Goal: Task Accomplishment & Management: Use online tool/utility

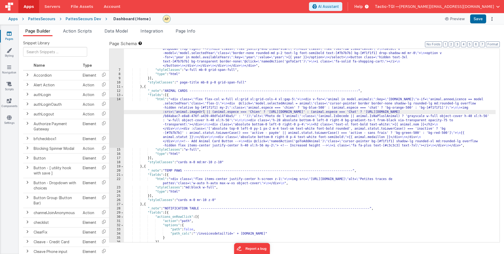
scroll to position [48, 0]
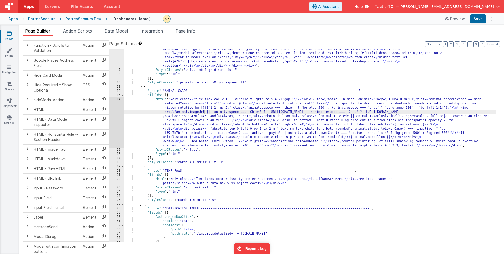
click at [282, 134] on div ""html" : "<div class= \" w-full text-[#7b7b7b] \" > \n <!-- Header Container --…" at bounding box center [310, 144] width 372 height 244
click at [204, 115] on div ""html" : "<div class= \" w-full text-[#7b7b7b] \" > \n <!-- Header Container --…" at bounding box center [310, 144] width 372 height 244
drag, startPoint x: 205, startPoint y: 111, endPoint x: 274, endPoint y: 140, distance: 75.1
click at [206, 112] on div ""html" : "<div class= \" w-full text-[#7b7b7b] \" > \n <!-- Header Container --…" at bounding box center [310, 144] width 372 height 244
click at [203, 112] on div ""html" : "<div class= \" w-full text-[#7b7b7b] \" > \n <!-- Header Container --…" at bounding box center [310, 144] width 372 height 244
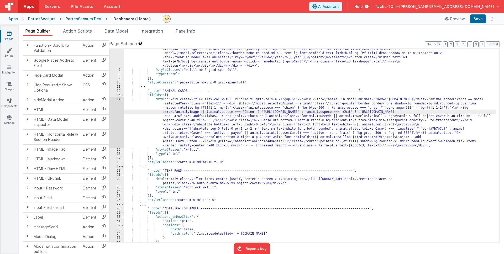
click at [245, 151] on div ""html" : "<div class= \" w-full text-[#7b7b7b] \" > \n <!-- Header Container --…" at bounding box center [310, 144] width 372 height 244
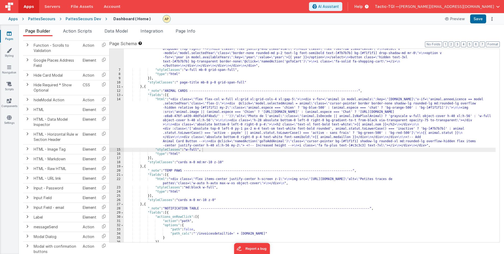
click at [199, 111] on div ""html" : "<div class= \" w-full text-[#7b7b7b] \" > \n <!-- Header Container --…" at bounding box center [310, 144] width 372 height 244
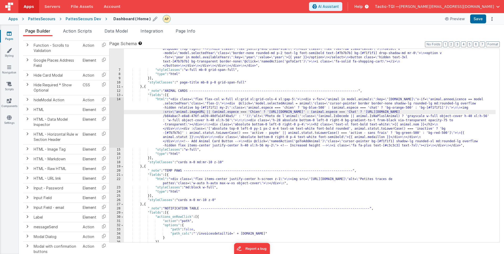
click at [127, 19] on h4 "Dashboard ( Home )" at bounding box center [131, 19] width 37 height 4
click at [81, 17] on div "PattesSecours Dev" at bounding box center [83, 18] width 35 height 5
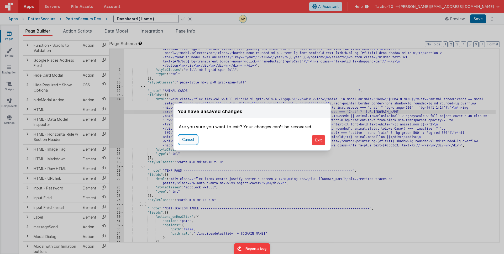
click at [192, 140] on button "Cancel" at bounding box center [188, 139] width 19 height 9
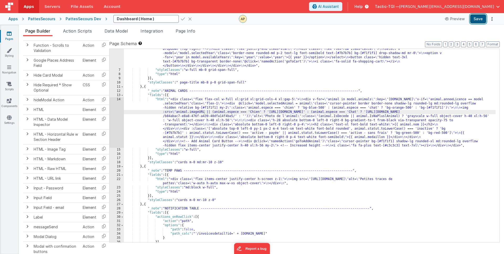
click at [476, 18] on button "Save" at bounding box center [478, 18] width 16 height 9
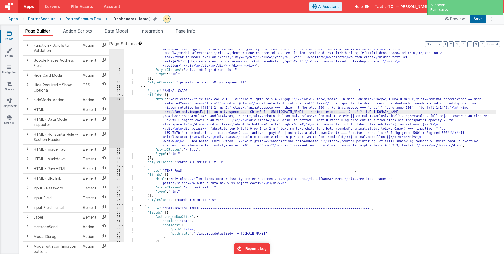
click at [43, 19] on div "PattesSecours" at bounding box center [41, 18] width 27 height 5
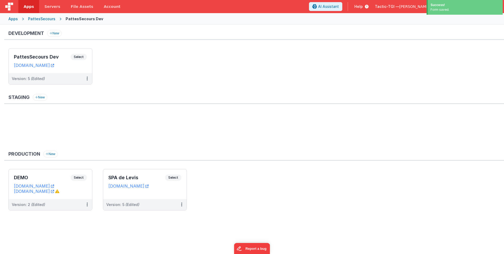
click at [80, 18] on div "PattesSecours Dev" at bounding box center [85, 18] width 38 height 5
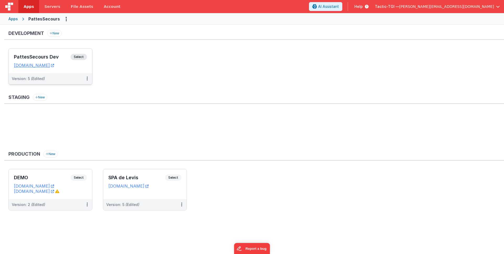
click at [58, 81] on div "Version: 5 (Edited)" at bounding box center [47, 78] width 70 height 5
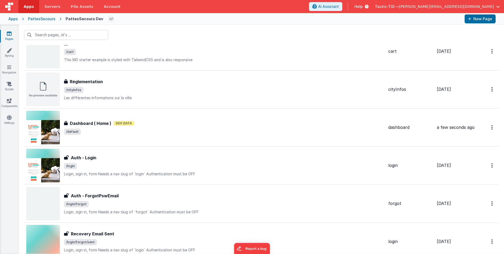
scroll to position [112, 0]
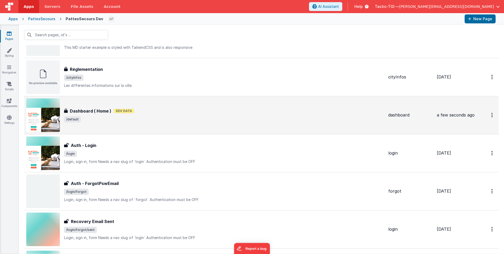
click at [138, 117] on span "/default" at bounding box center [224, 119] width 320 height 6
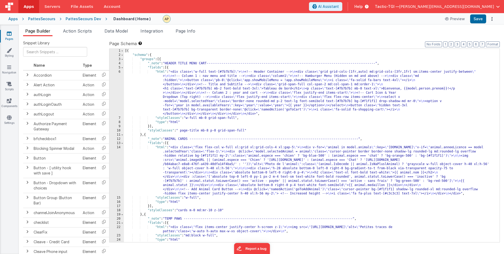
click at [260, 142] on div "[{ "schema" : { "groups" : [{ "_note" : "HEADER TITLE MENU CART----------------…" at bounding box center [310, 150] width 372 height 202
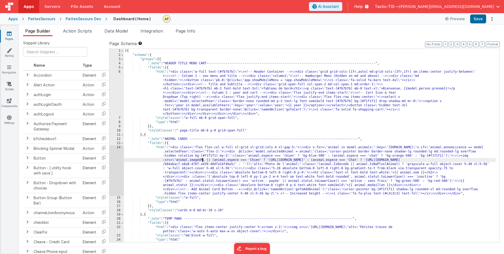
click at [203, 160] on div "[{ "schema" : { "groups" : [{ "_note" : "HEADER TITLE MENU CART----------------…" at bounding box center [310, 150] width 372 height 202
click at [478, 19] on button "Save" at bounding box center [478, 18] width 16 height 9
click at [11, 39] on link "Pages" at bounding box center [9, 36] width 19 height 11
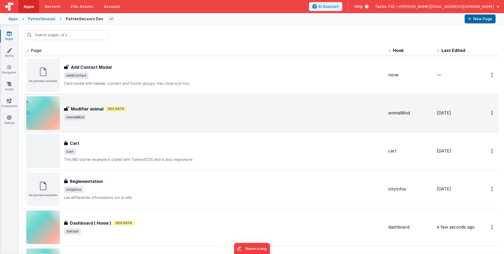
click at [179, 124] on div "Modifier animal Modifier animal Dev Data /animalMod" at bounding box center [205, 113] width 358 height 34
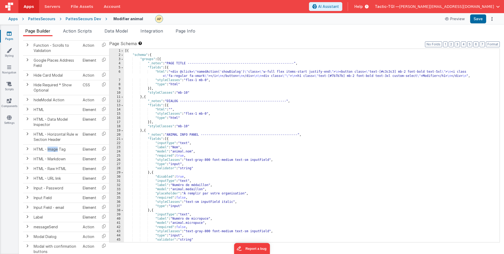
click at [8, 33] on icon at bounding box center [9, 33] width 5 height 5
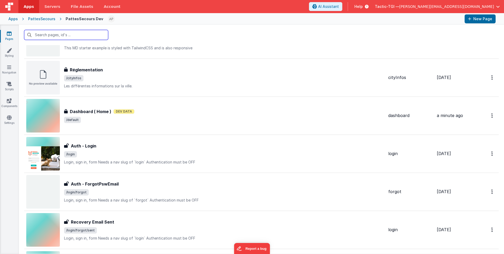
scroll to position [153, 0]
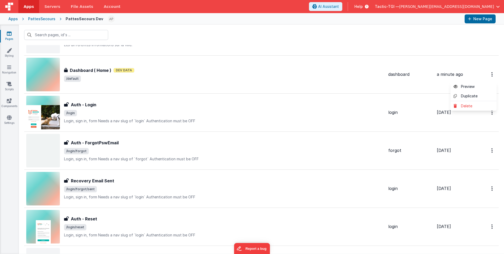
click at [216, 75] on button at bounding box center [252, 127] width 504 height 254
click at [216, 76] on span "/default" at bounding box center [224, 79] width 320 height 6
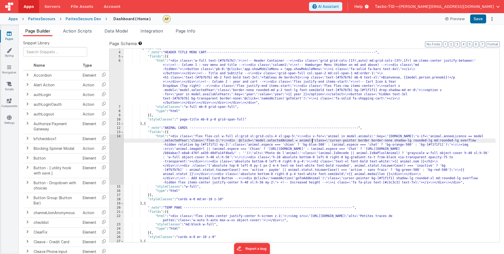
click at [313, 141] on div ""groups" : [{ "_note" : "HEADER TITLE MENU CART--------------------------------…" at bounding box center [310, 147] width 372 height 202
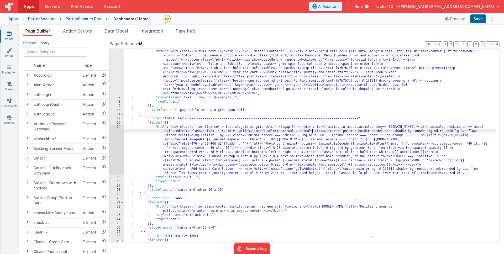
scroll to position [35, 0]
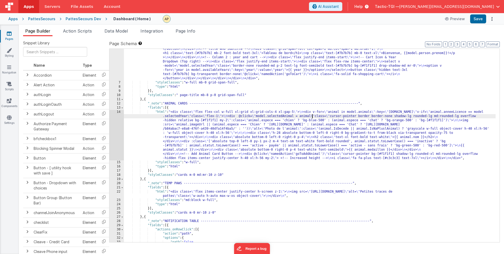
click at [204, 125] on div ""html" : "<div class= \" w-full text-[#7b7b7b] \" > \n <!-- Header Container --…" at bounding box center [310, 156] width 372 height 244
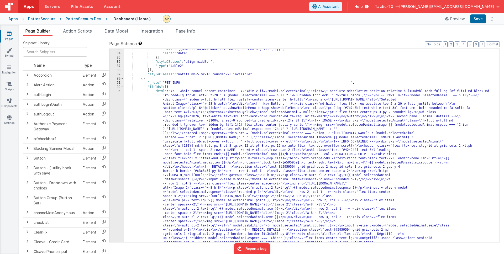
scroll to position [447, 0]
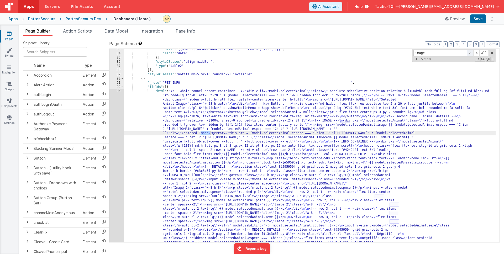
type input "image"
click at [470, 53] on span at bounding box center [470, 53] width 6 height 7
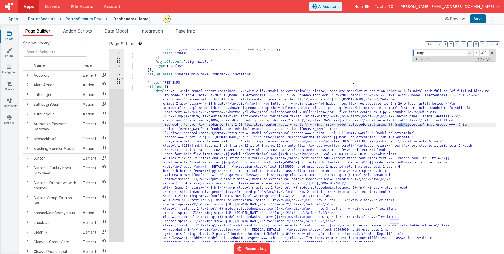
click at [470, 53] on span at bounding box center [470, 53] width 6 height 7
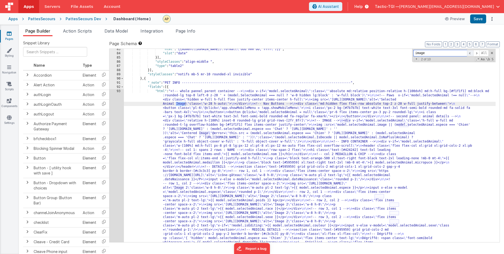
click at [470, 53] on span at bounding box center [470, 53] width 6 height 7
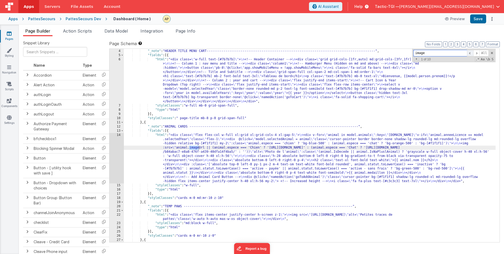
scroll to position [13, 0]
click at [476, 53] on span at bounding box center [476, 53] width 6 height 7
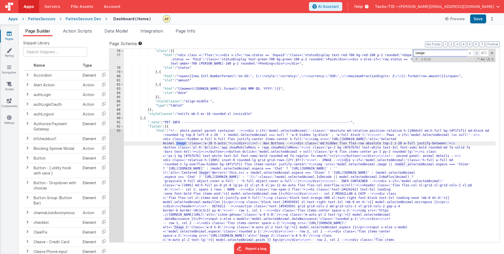
click at [476, 53] on span at bounding box center [476, 53] width 6 height 7
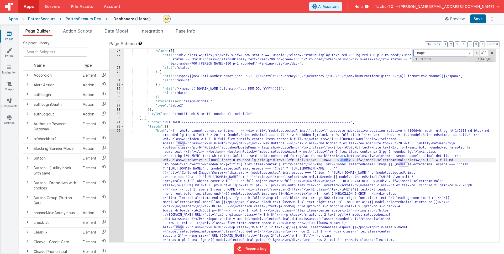
click at [476, 53] on span at bounding box center [476, 53] width 6 height 7
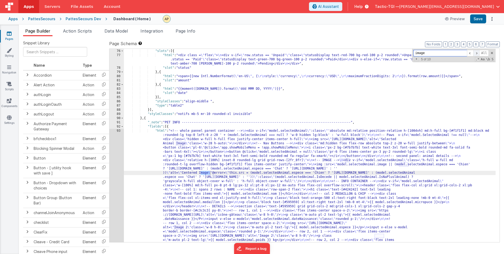
click at [476, 53] on span at bounding box center [476, 53] width 6 height 7
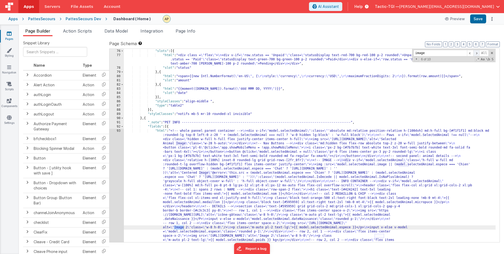
click at [476, 53] on span at bounding box center [476, 53] width 6 height 7
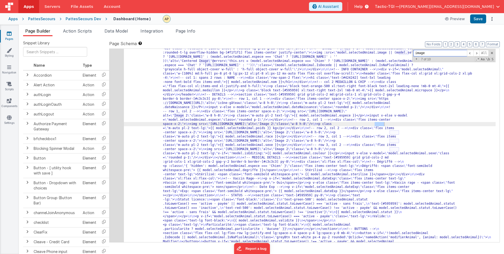
scroll to position [527, 0]
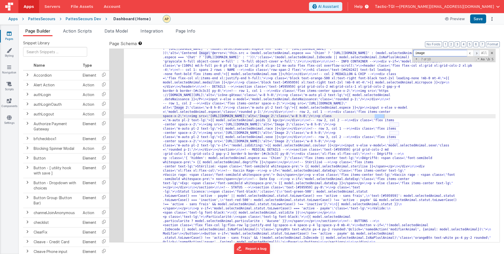
click at [477, 53] on span at bounding box center [476, 53] width 6 height 7
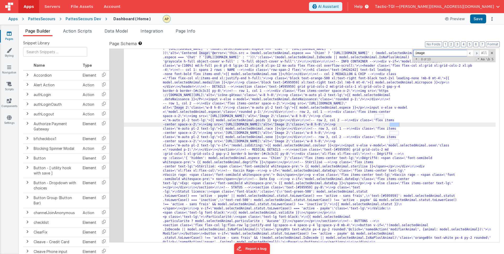
click at [477, 53] on span at bounding box center [476, 53] width 6 height 7
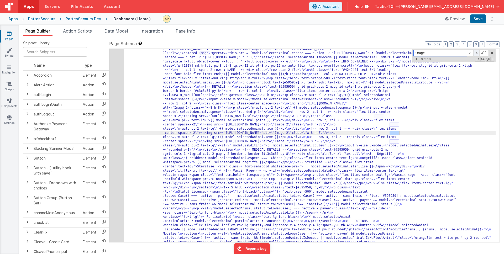
click at [477, 53] on span at bounding box center [476, 53] width 6 height 7
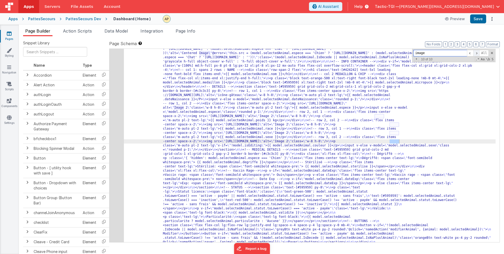
click at [477, 53] on span at bounding box center [476, 53] width 6 height 7
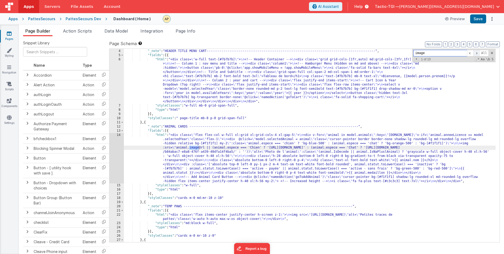
scroll to position [13, 0]
click at [477, 53] on span at bounding box center [476, 53] width 6 height 7
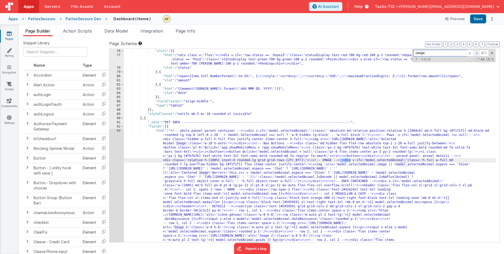
click at [477, 53] on span at bounding box center [476, 53] width 6 height 7
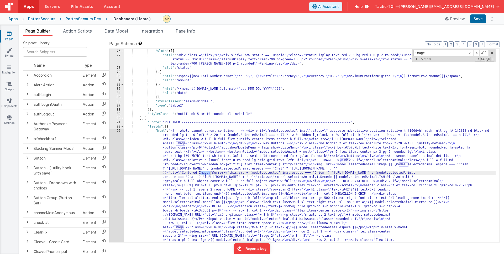
drag, startPoint x: 409, startPoint y: 165, endPoint x: 419, endPoint y: 167, distance: 9.9
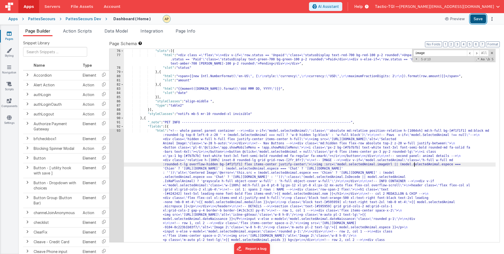
click at [475, 19] on button "Save" at bounding box center [478, 18] width 16 height 9
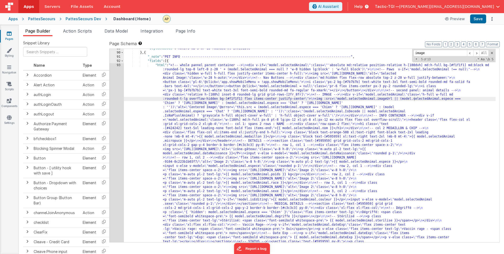
scroll to position [473, 0]
drag, startPoint x: 347, startPoint y: 44, endPoint x: 345, endPoint y: 39, distance: 4.5
click at [347, 43] on label "Page Schema Shortcuts: Find: command-f Fold: command-option-L Unfold: command-o…" at bounding box center [304, 43] width 391 height 6
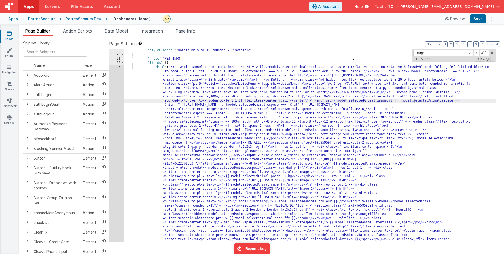
scroll to position [477, 0]
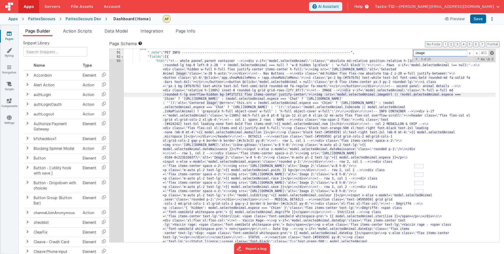
click at [492, 53] on span at bounding box center [492, 53] width 4 height 4
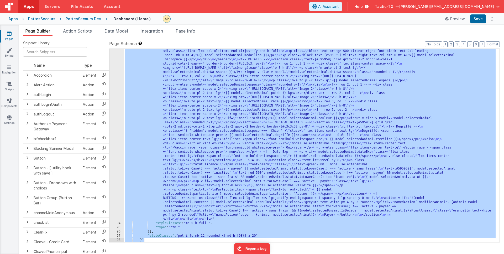
scroll to position [563, 0]
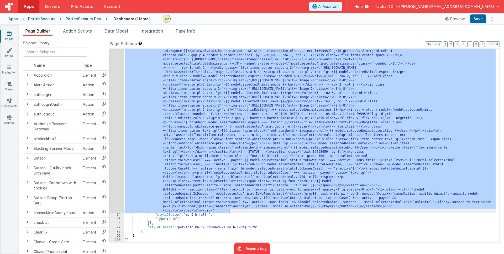
drag, startPoint x: 171, startPoint y: 62, endPoint x: 386, endPoint y: 211, distance: 261.7
click at [386, 211] on div ""html" : "<!-- whole pannel parent container --> \n <div v-if= \" model.selecte…" at bounding box center [310, 191] width 372 height 437
click at [340, 158] on div ""html" : "<!-- whole pannel parent container --> \n <div v-if= \" model.selecte…" at bounding box center [310, 191] width 372 height 437
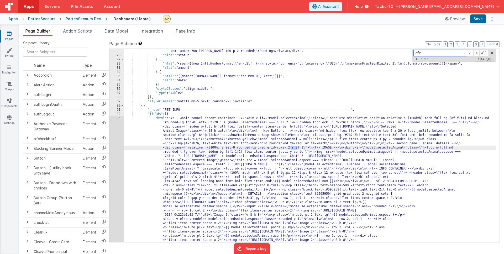
scroll to position [420, 0]
type input "2fr"
drag, startPoint x: 328, startPoint y: 154, endPoint x: 322, endPoint y: 154, distance: 6.1
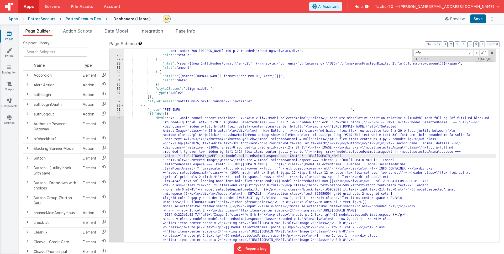
drag, startPoint x: 294, startPoint y: 147, endPoint x: 312, endPoint y: 154, distance: 19.6
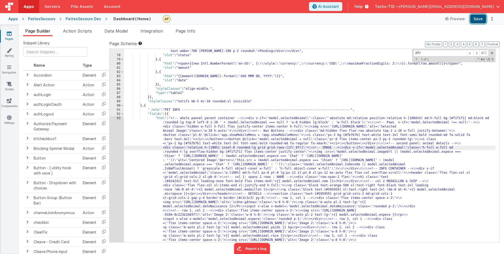
click at [483, 17] on button "Save" at bounding box center [478, 18] width 16 height 9
drag, startPoint x: 300, startPoint y: 148, endPoint x: 319, endPoint y: 156, distance: 20.6
click at [479, 19] on button "Save" at bounding box center [478, 18] width 16 height 9
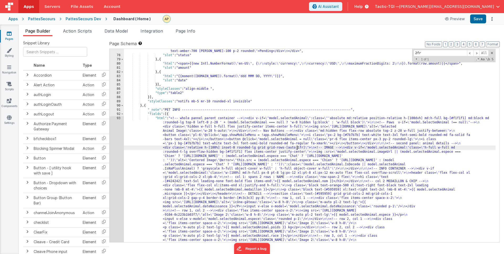
drag, startPoint x: 298, startPoint y: 147, endPoint x: 291, endPoint y: 148, distance: 6.6
drag, startPoint x: 473, startPoint y: 20, endPoint x: 458, endPoint y: 25, distance: 15.8
click at [473, 20] on button "Save" at bounding box center [478, 18] width 16 height 9
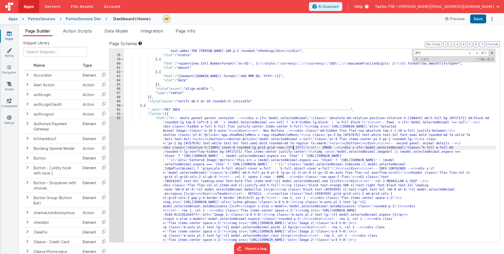
drag, startPoint x: 300, startPoint y: 147, endPoint x: 304, endPoint y: 149, distance: 4.8
click at [480, 18] on button "Save" at bounding box center [478, 18] width 16 height 9
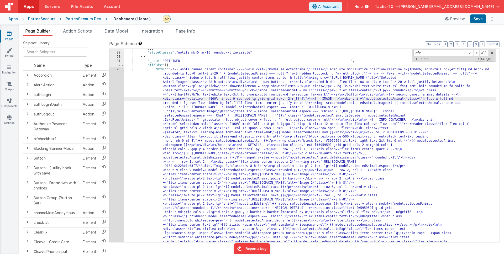
scroll to position [2, 0]
click at [438, 54] on input "2fr" at bounding box center [440, 53] width 54 height 7
click at [438, 53] on input "2fr" at bounding box center [440, 53] width 54 height 7
type input "2"
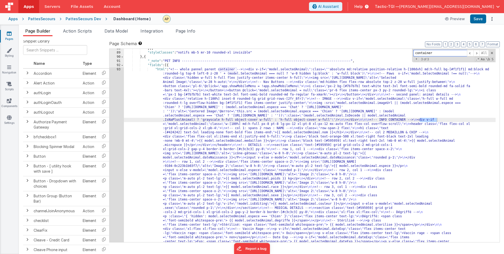
type input "container"
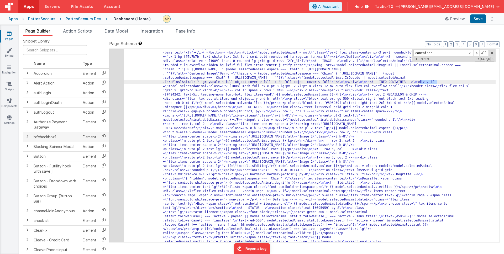
scroll to position [525, 0]
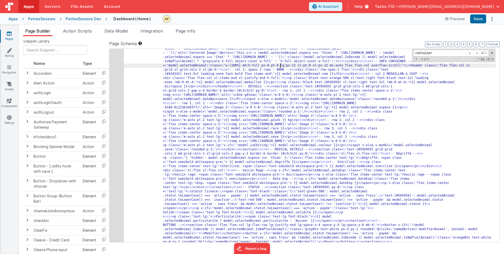
scroll to position [527, 0]
click at [475, 19] on button "Save" at bounding box center [478, 18] width 16 height 9
click at [476, 18] on button "Save" at bounding box center [478, 18] width 16 height 9
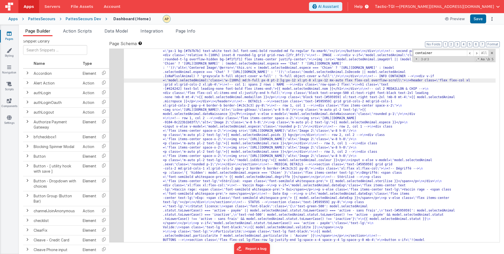
scroll to position [512, 0]
click at [478, 19] on button "Save" at bounding box center [478, 18] width 16 height 9
drag, startPoint x: 280, startPoint y: 80, endPoint x: 284, endPoint y: 82, distance: 5.0
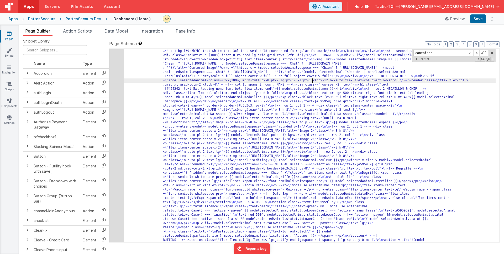
click at [475, 22] on button "Save" at bounding box center [478, 18] width 16 height 9
drag, startPoint x: 311, startPoint y: 80, endPoint x: 323, endPoint y: 86, distance: 13.5
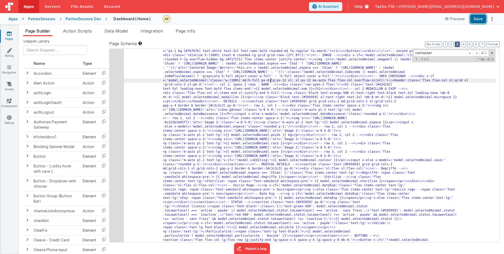
click at [479, 20] on button "Save" at bounding box center [478, 18] width 16 height 9
click at [433, 53] on input "container" at bounding box center [440, 53] width 54 height 7
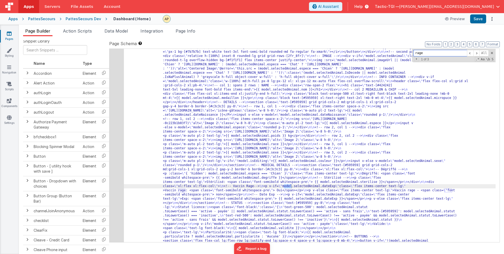
type input "rage"
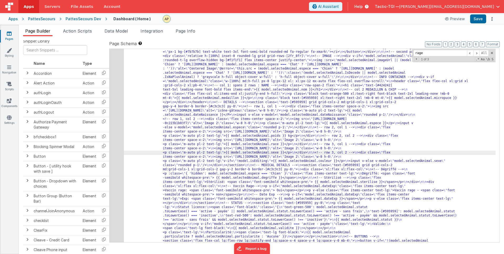
drag, startPoint x: 305, startPoint y: 156, endPoint x: 304, endPoint y: 160, distance: 3.8
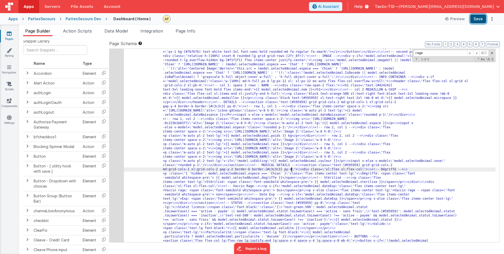
click at [478, 18] on button "Save" at bounding box center [478, 18] width 16 height 9
drag, startPoint x: 291, startPoint y: 169, endPoint x: 309, endPoint y: 178, distance: 20.0
drag, startPoint x: 476, startPoint y: 21, endPoint x: 474, endPoint y: 40, distance: 18.7
click at [476, 21] on button "Save" at bounding box center [478, 18] width 16 height 9
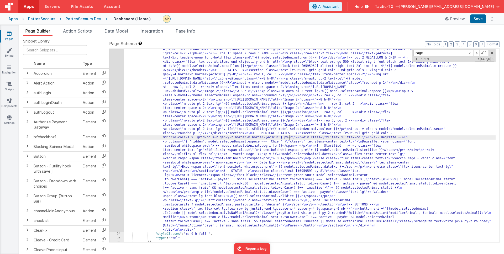
scroll to position [545, 0]
drag, startPoint x: 433, startPoint y: 53, endPoint x: 394, endPoint y: 50, distance: 39.5
click at [394, 50] on div ""html" : "<!-- whole pannel parent container --> \n <div v-if= \" model.selecte…" at bounding box center [310, 145] width 372 height 193
type input "py"
click at [470, 53] on span at bounding box center [470, 53] width 6 height 7
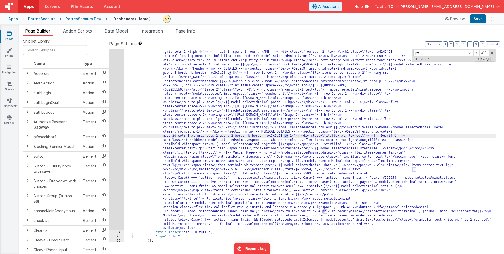
click at [290, 136] on div ""html" : "<!-- whole pannel parent container --> \n <div v-if= \" model.selecte…" at bounding box center [310, 209] width 372 height 437
click at [476, 18] on button "Save" at bounding box center [478, 18] width 16 height 9
click at [290, 136] on div ""html" : "<!-- whole pannel parent container --> \n <div v-if= \" model.selecte…" at bounding box center [310, 209] width 372 height 437
click at [373, 157] on div ""html" : "<!-- whole pannel parent container --> \n <div v-if= \" model.selecte…" at bounding box center [310, 209] width 372 height 437
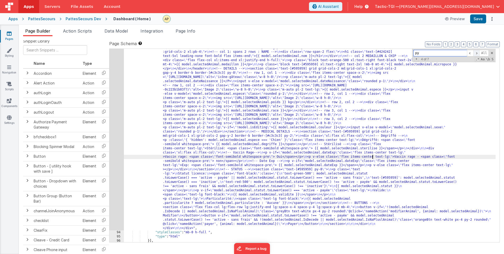
click at [475, 53] on span at bounding box center [476, 53] width 6 height 7
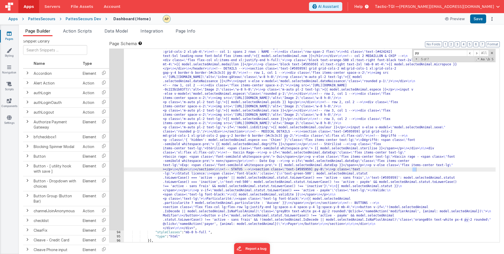
click at [420, 169] on div ""html" : "<!-- whole pannel parent container --> \n <div v-if= \" model.selecte…" at bounding box center [310, 209] width 372 height 437
click at [484, 17] on button "Save" at bounding box center [478, 18] width 16 height 9
